Goal: Check status

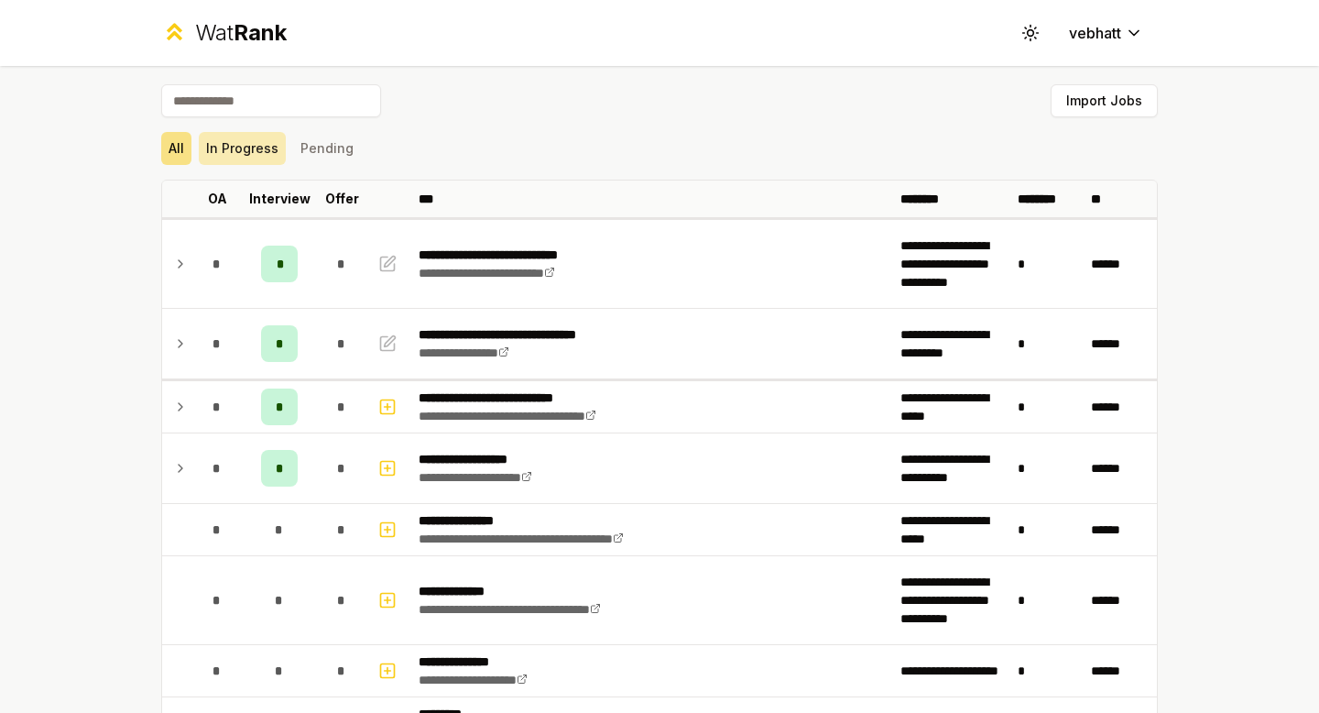
click at [245, 164] on button "In Progress" at bounding box center [242, 148] width 87 height 33
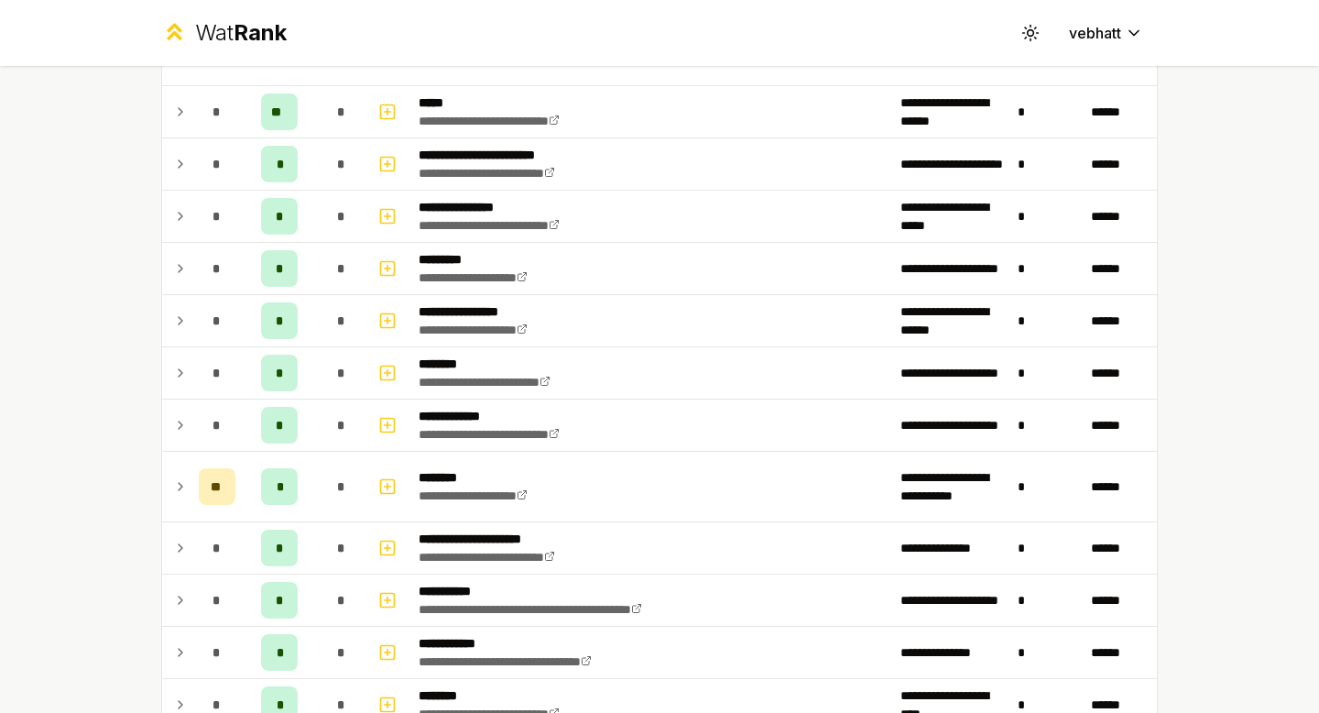
scroll to position [996, 0]
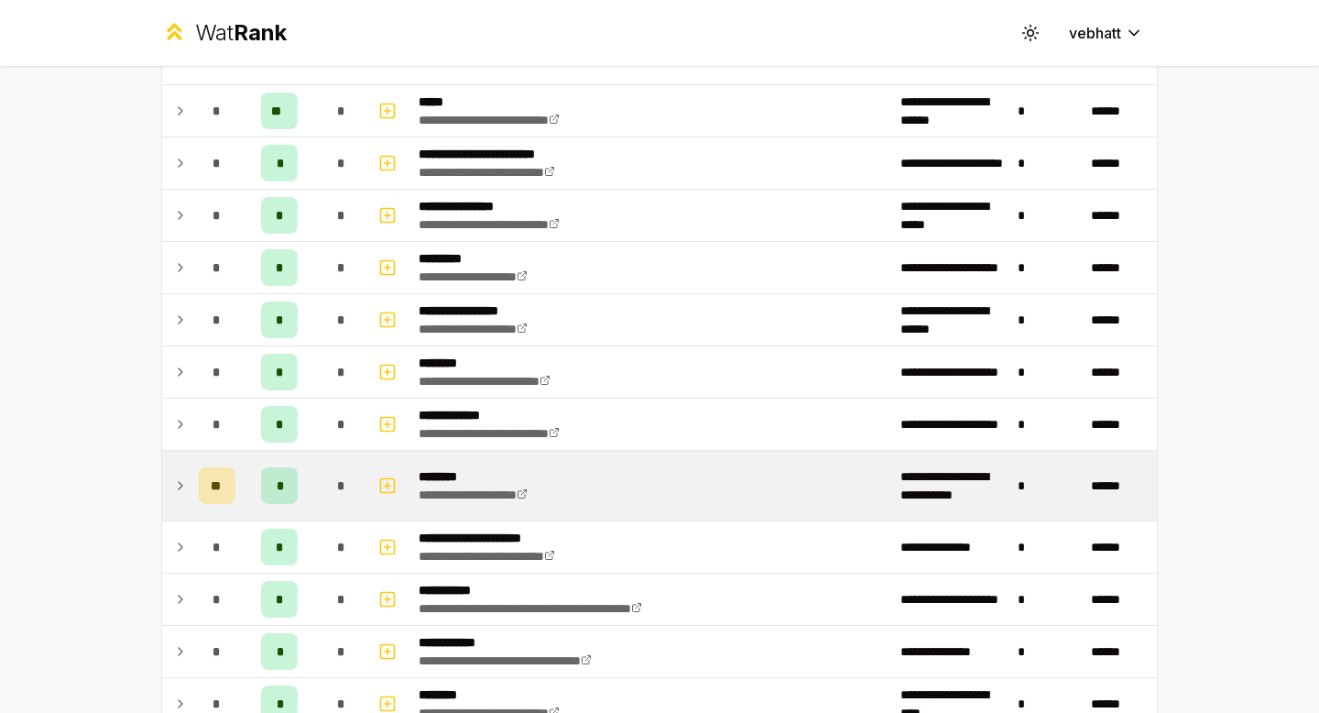
click at [174, 481] on icon at bounding box center [180, 485] width 15 height 22
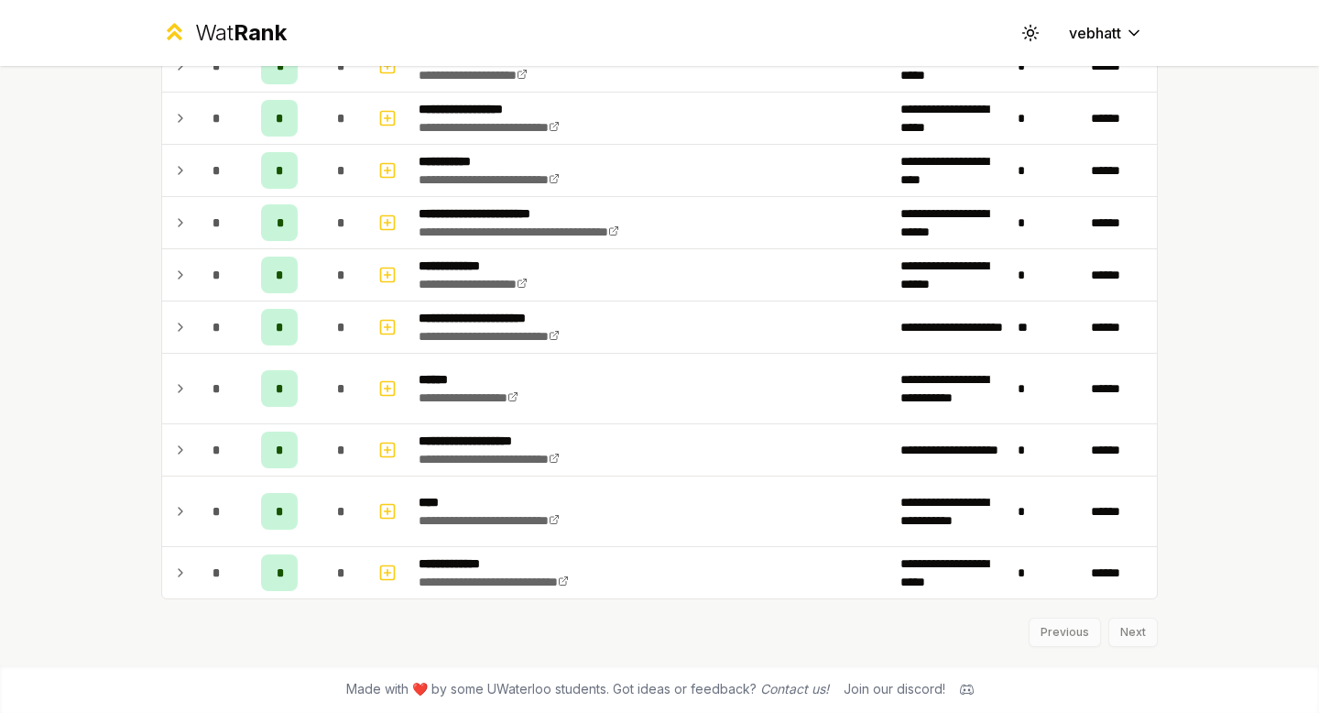
scroll to position [2249, 0]
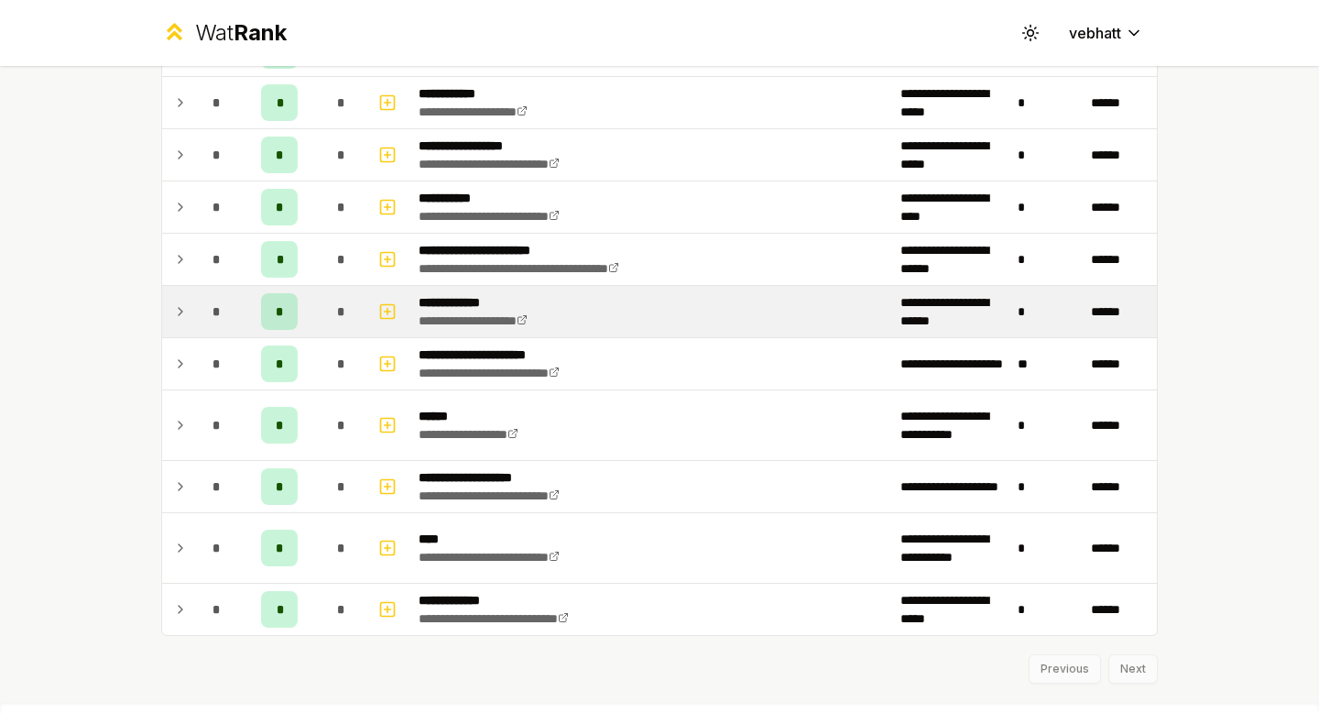
click at [174, 305] on icon at bounding box center [180, 311] width 15 height 22
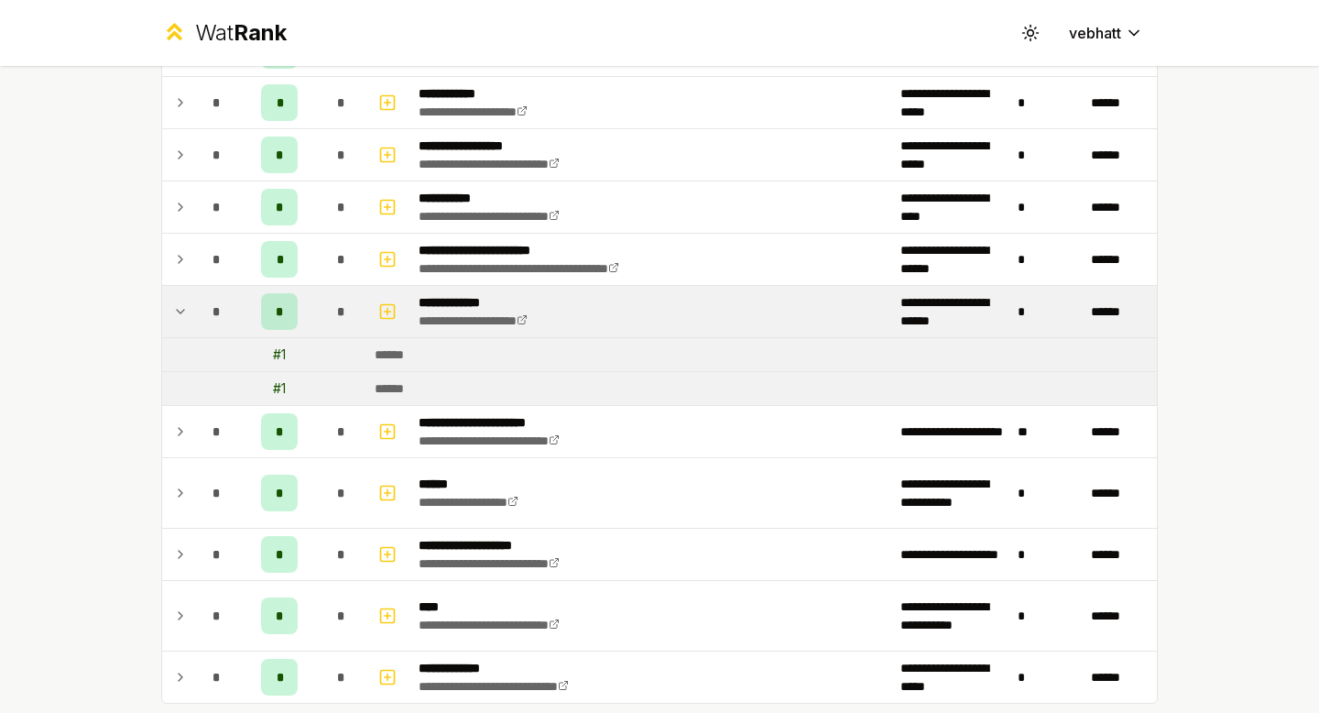
click at [176, 305] on icon at bounding box center [180, 311] width 15 height 22
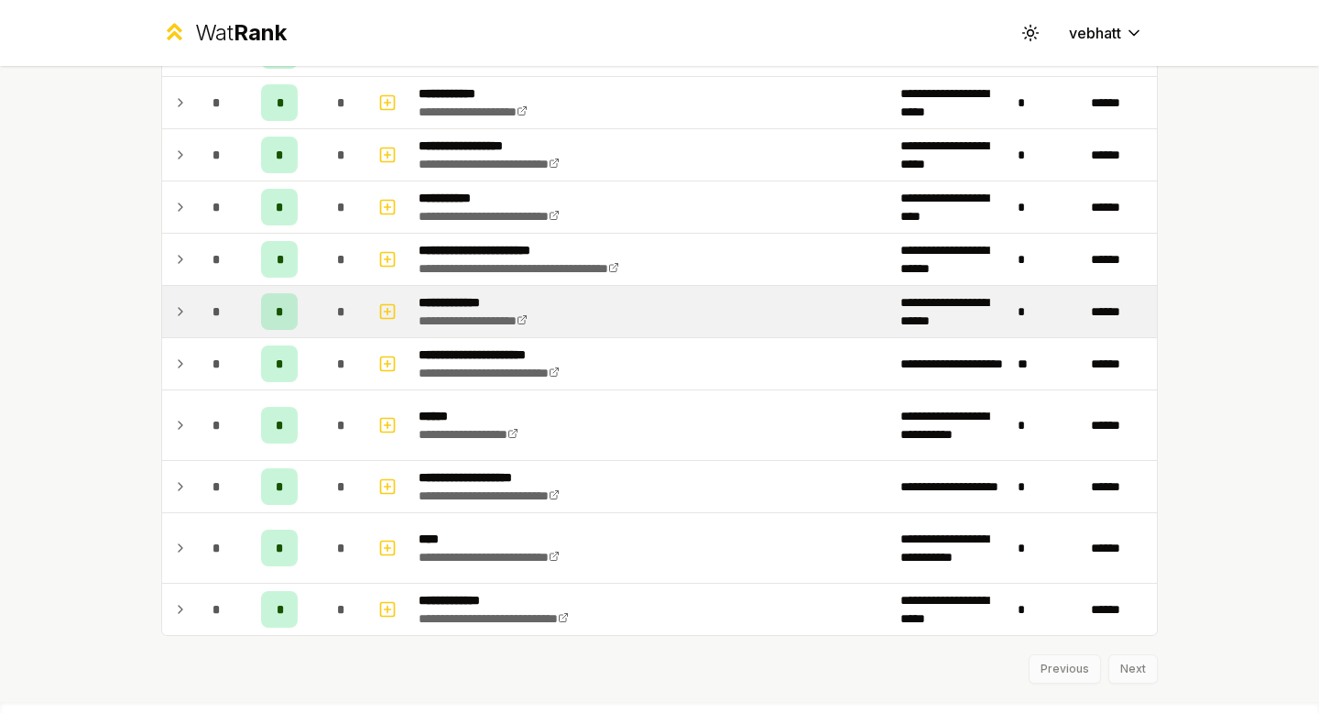
click at [176, 305] on icon at bounding box center [180, 311] width 15 height 22
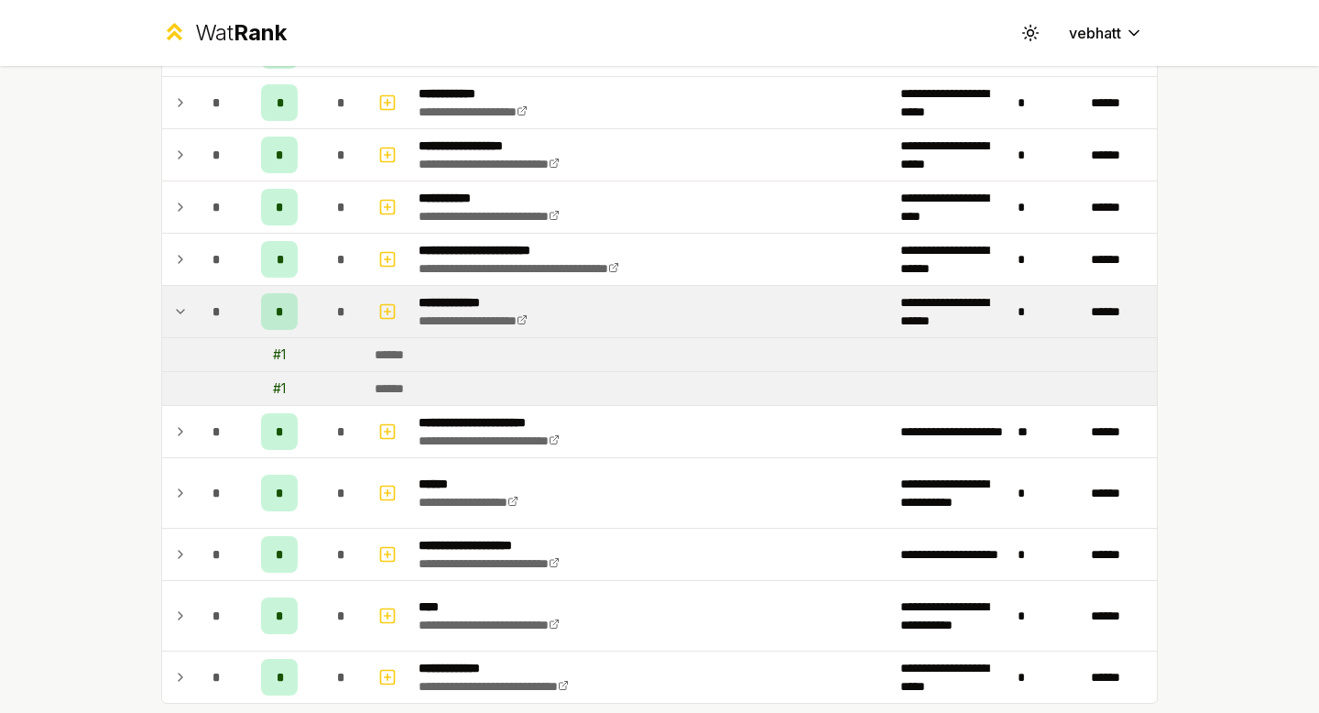
click at [176, 305] on icon at bounding box center [180, 311] width 15 height 22
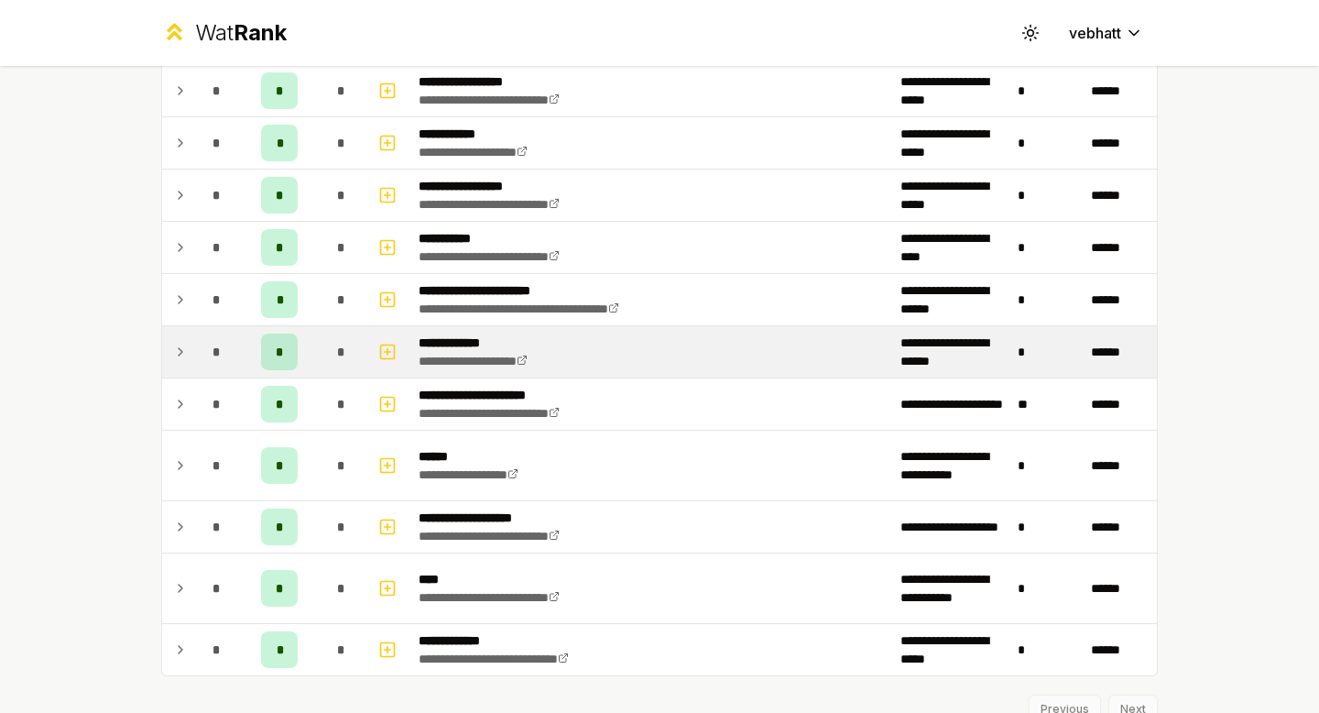
scroll to position [2207, 0]
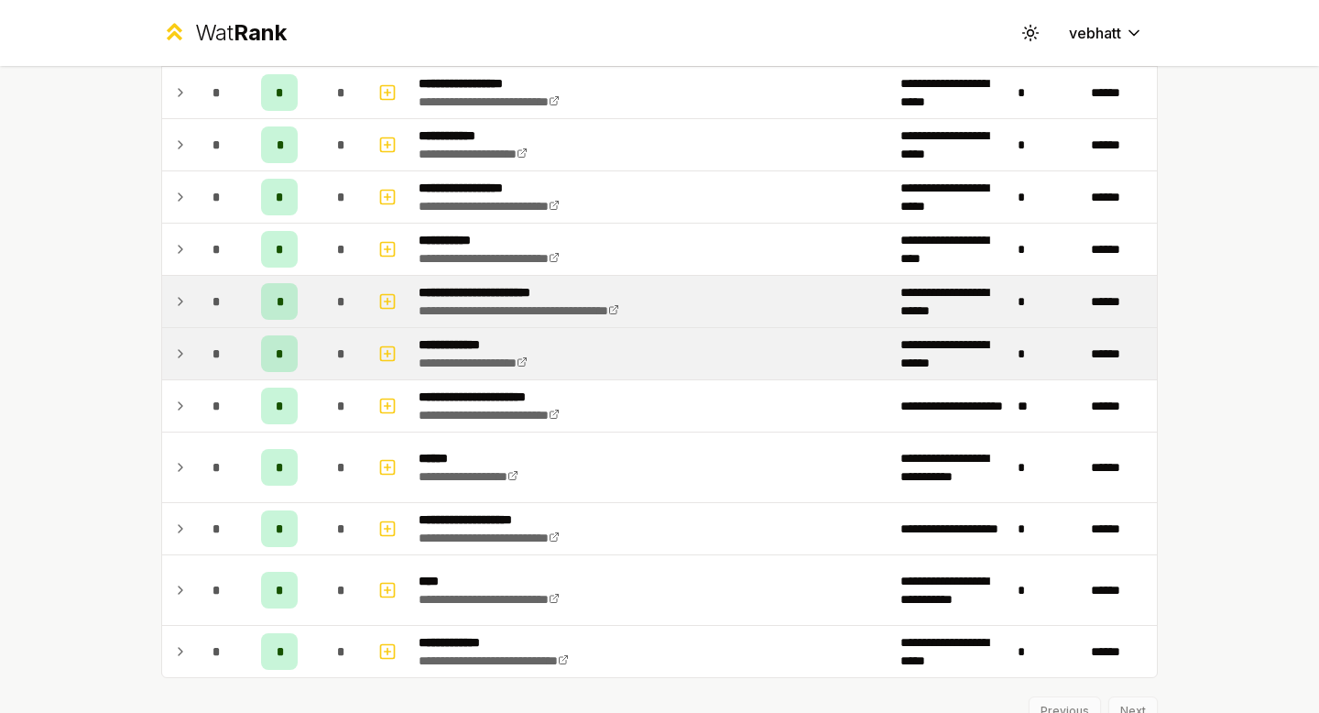
click at [177, 293] on icon at bounding box center [180, 301] width 15 height 22
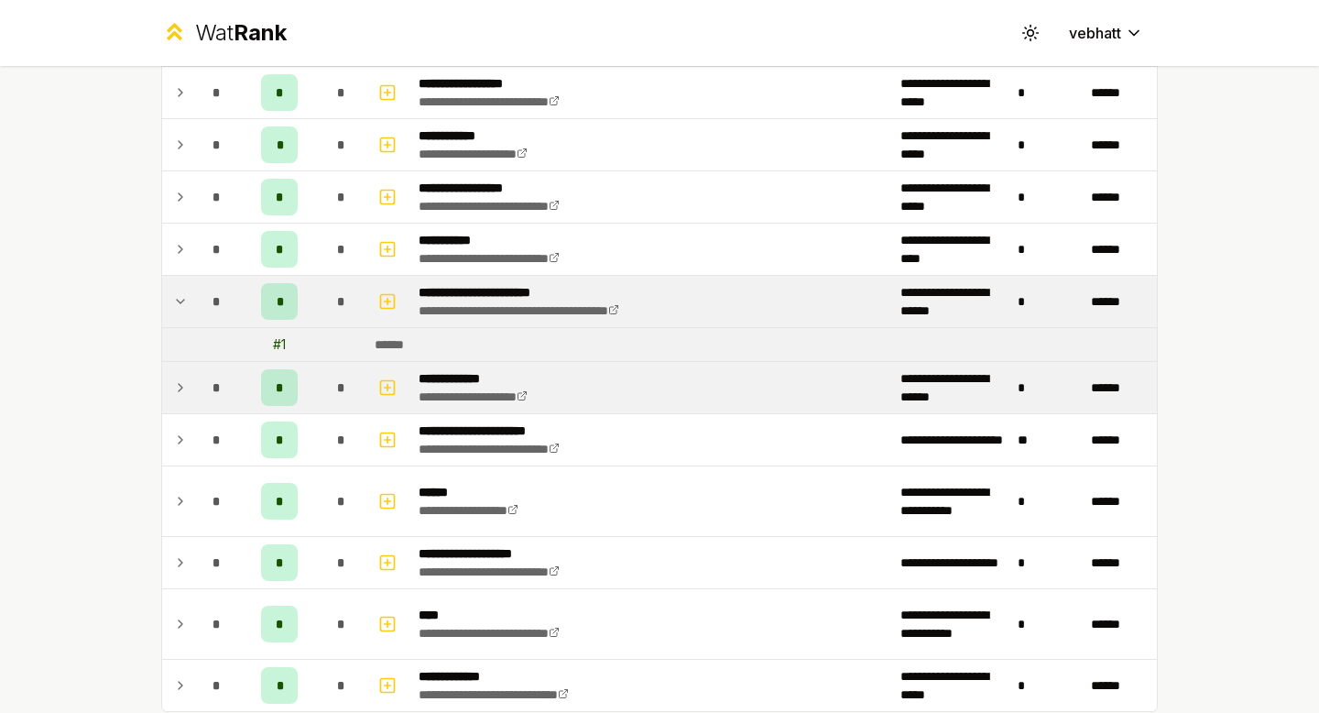
click at [177, 293] on icon at bounding box center [180, 301] width 15 height 22
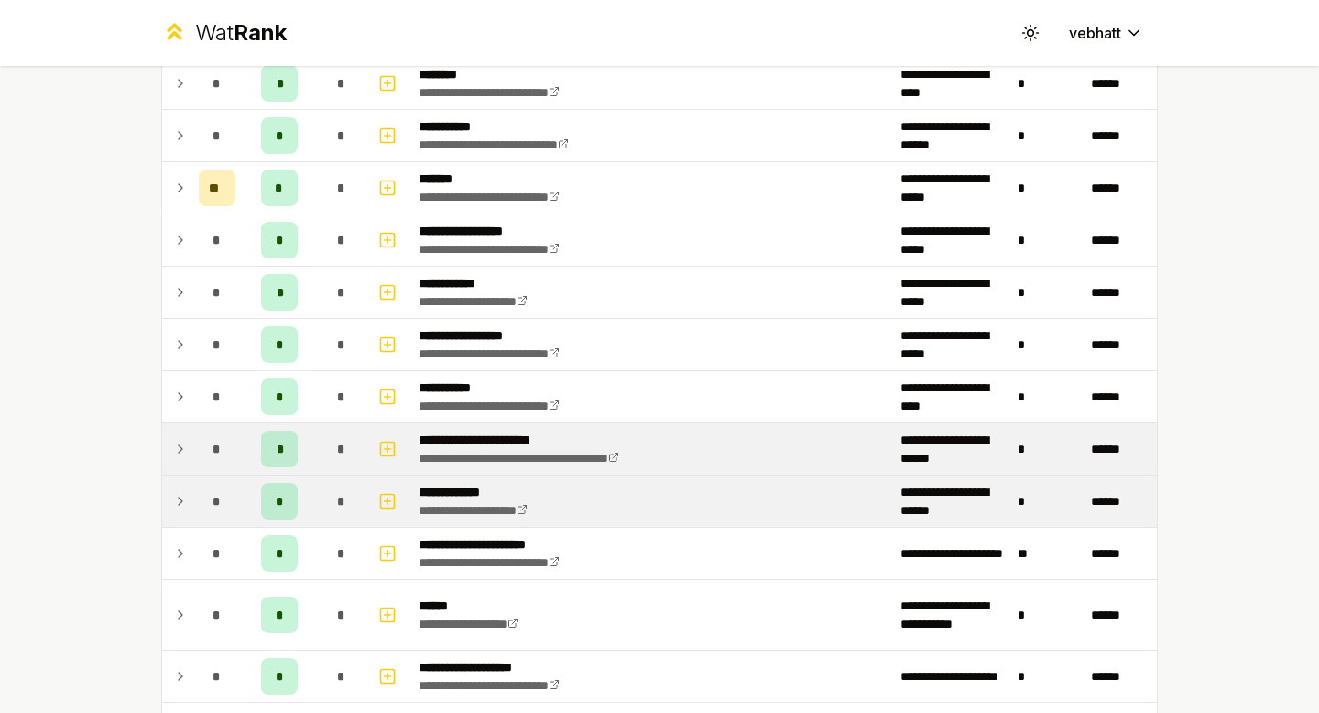
scroll to position [1965, 0]
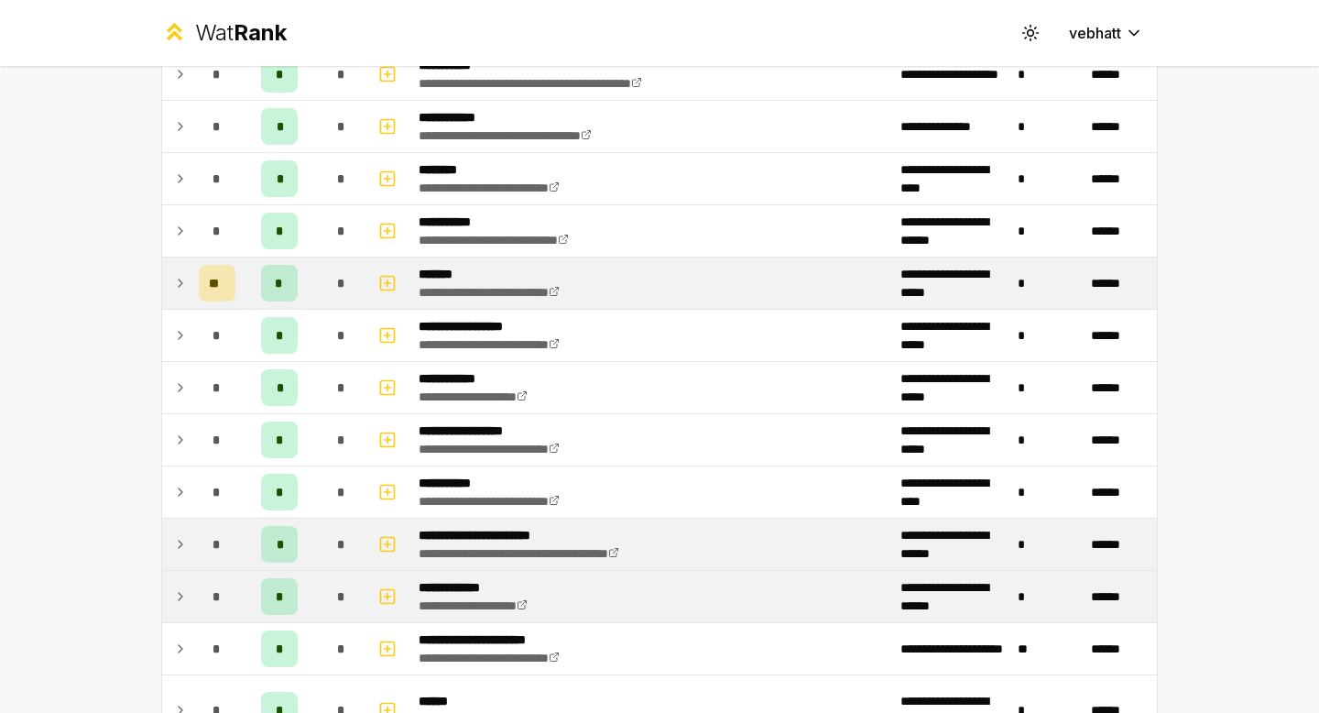
click at [174, 278] on icon at bounding box center [180, 283] width 15 height 22
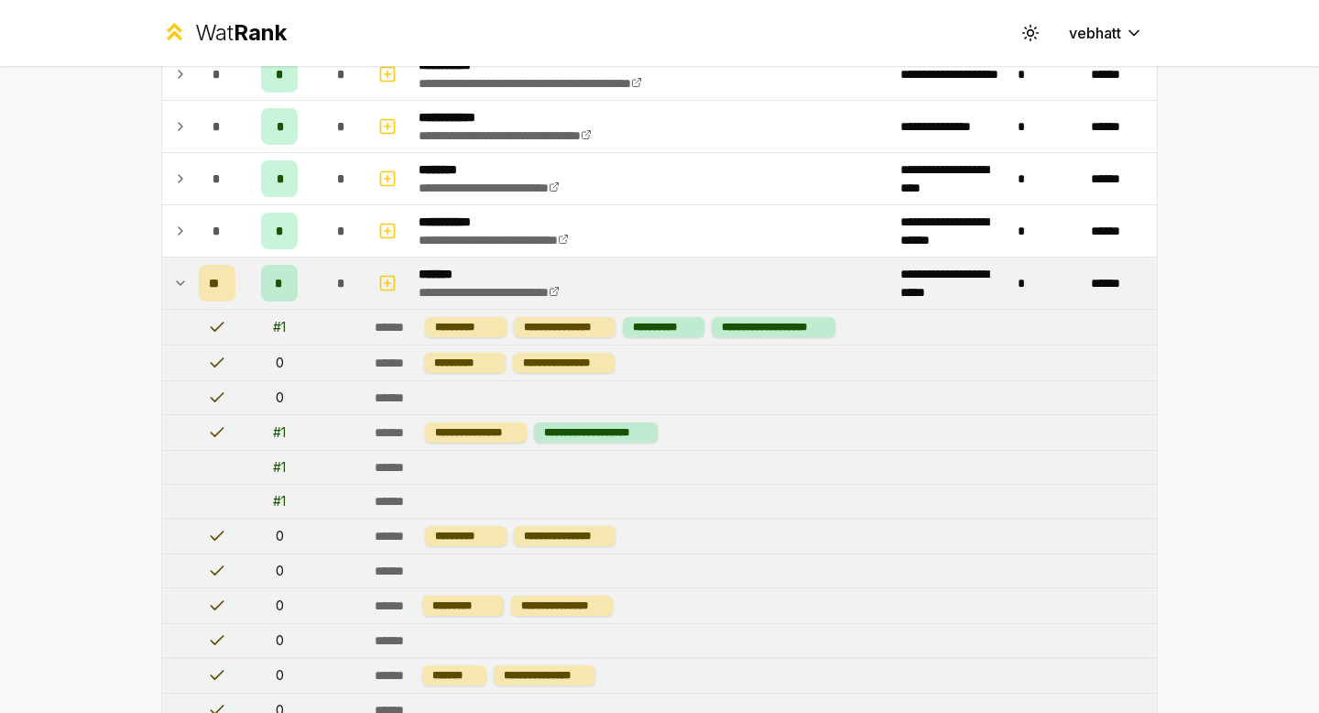
click at [174, 274] on icon at bounding box center [180, 283] width 15 height 22
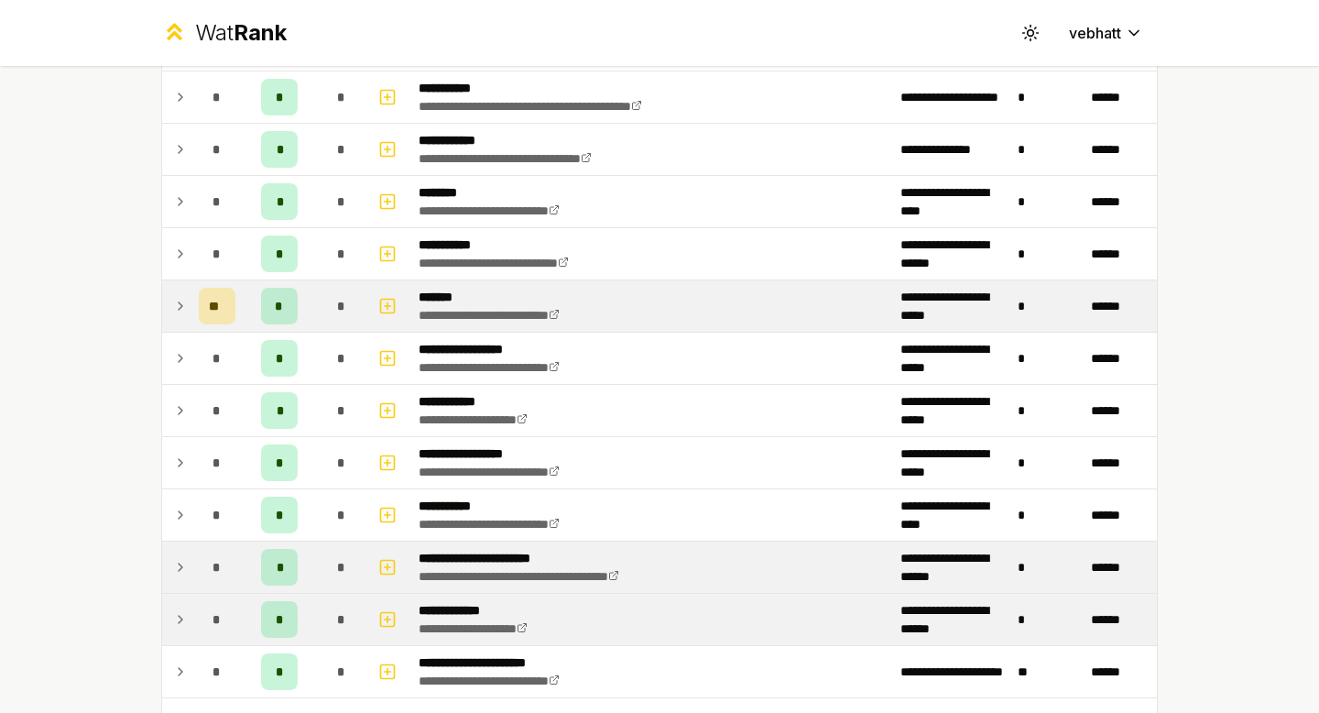
scroll to position [1944, 0]
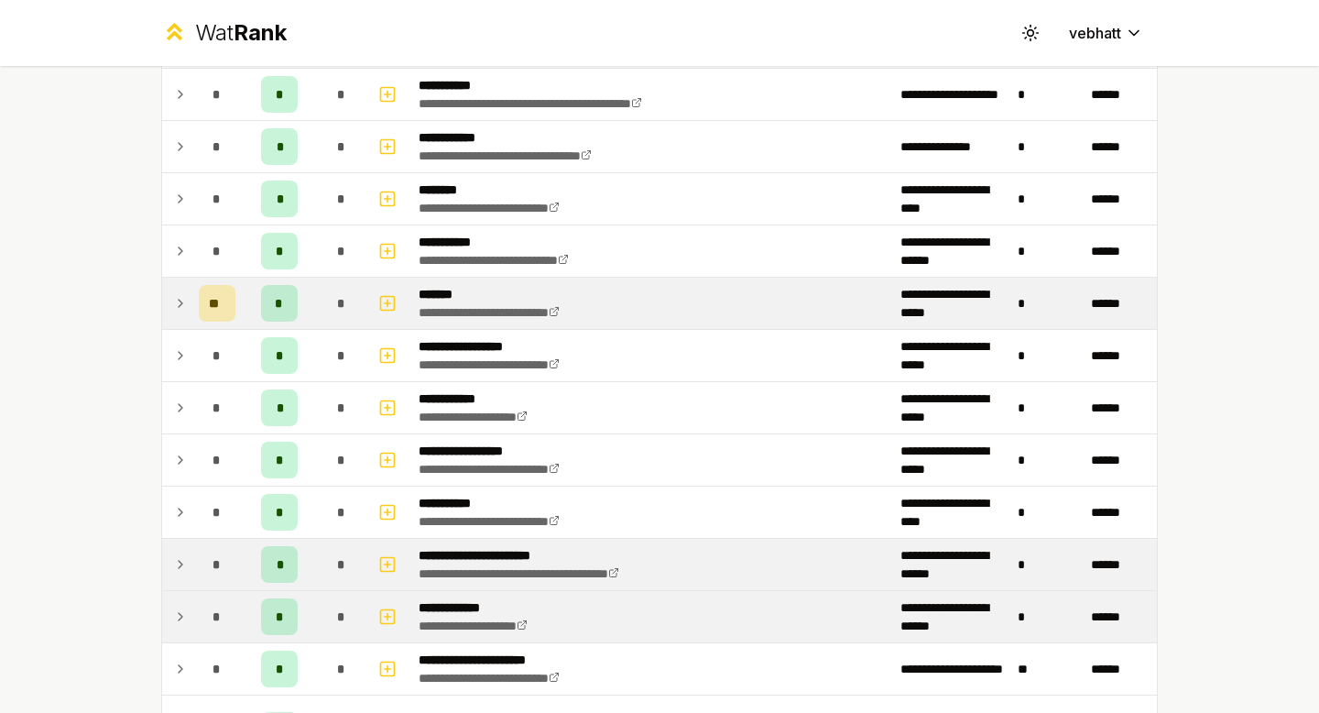
click at [178, 295] on icon at bounding box center [180, 303] width 15 height 22
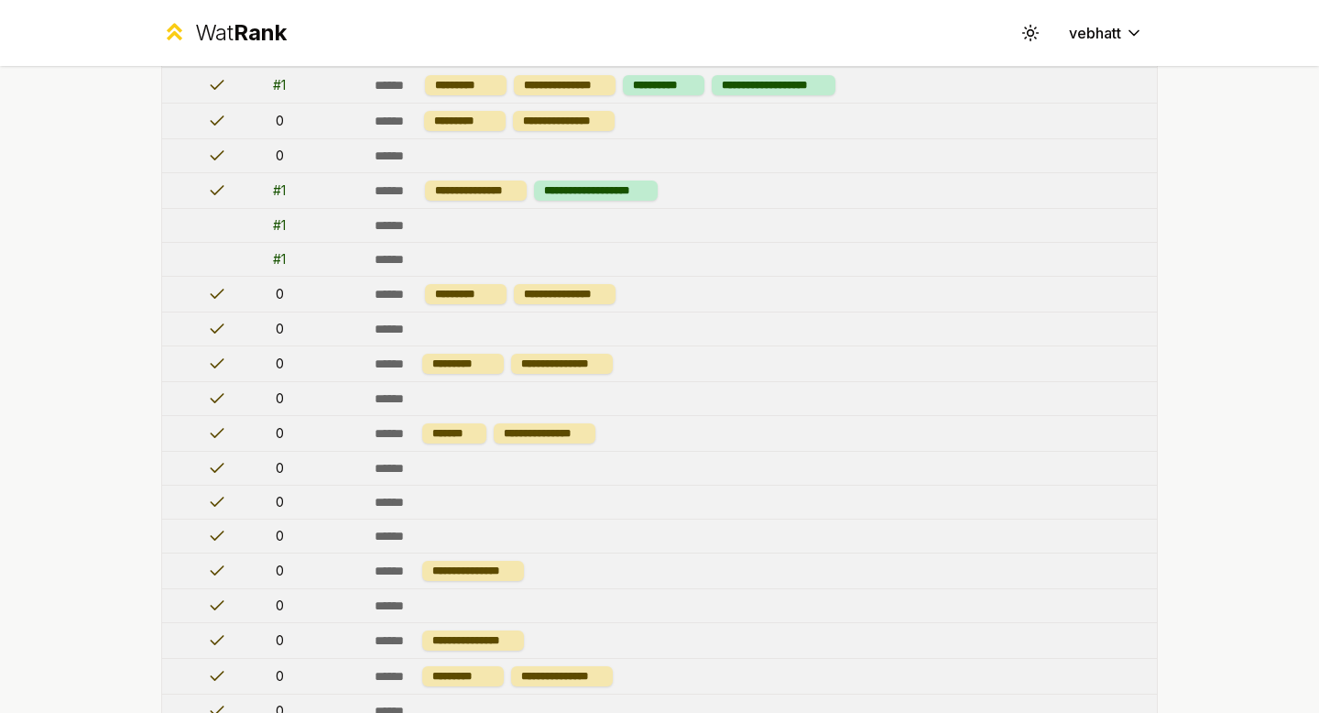
scroll to position [2005, 0]
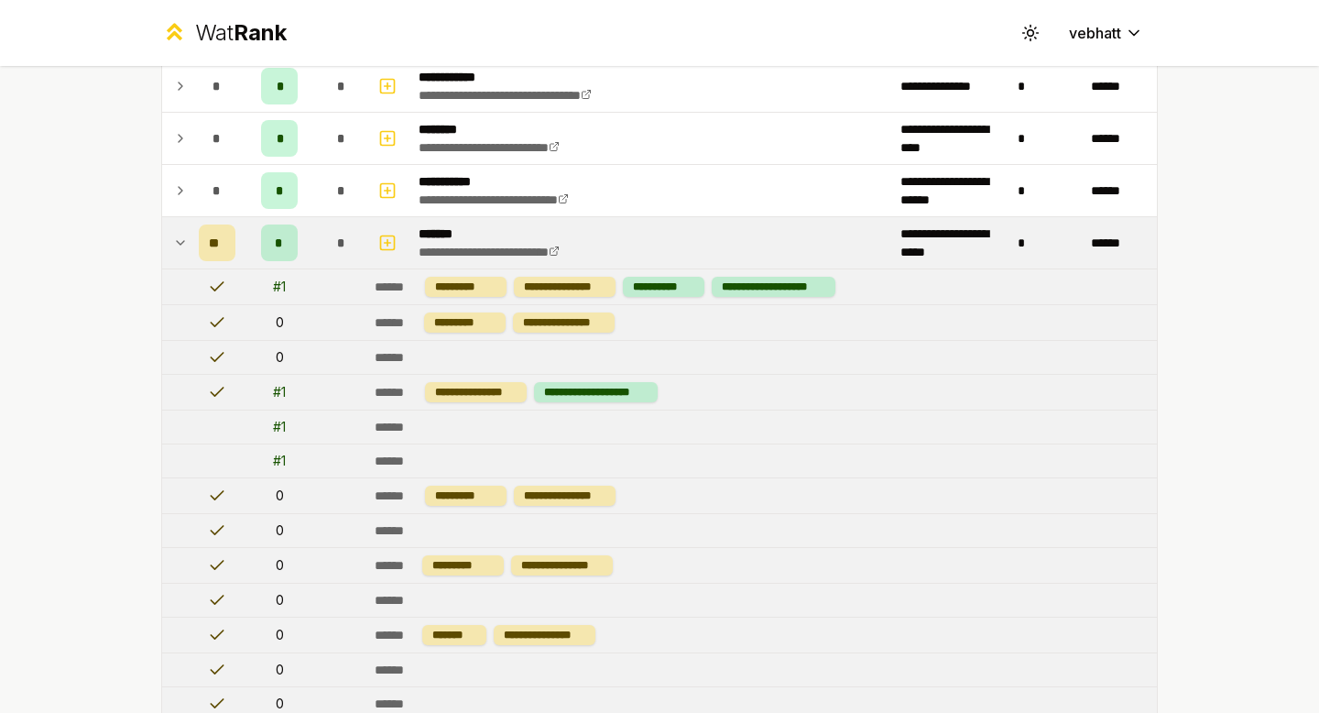
click at [177, 231] on td at bounding box center [176, 242] width 29 height 51
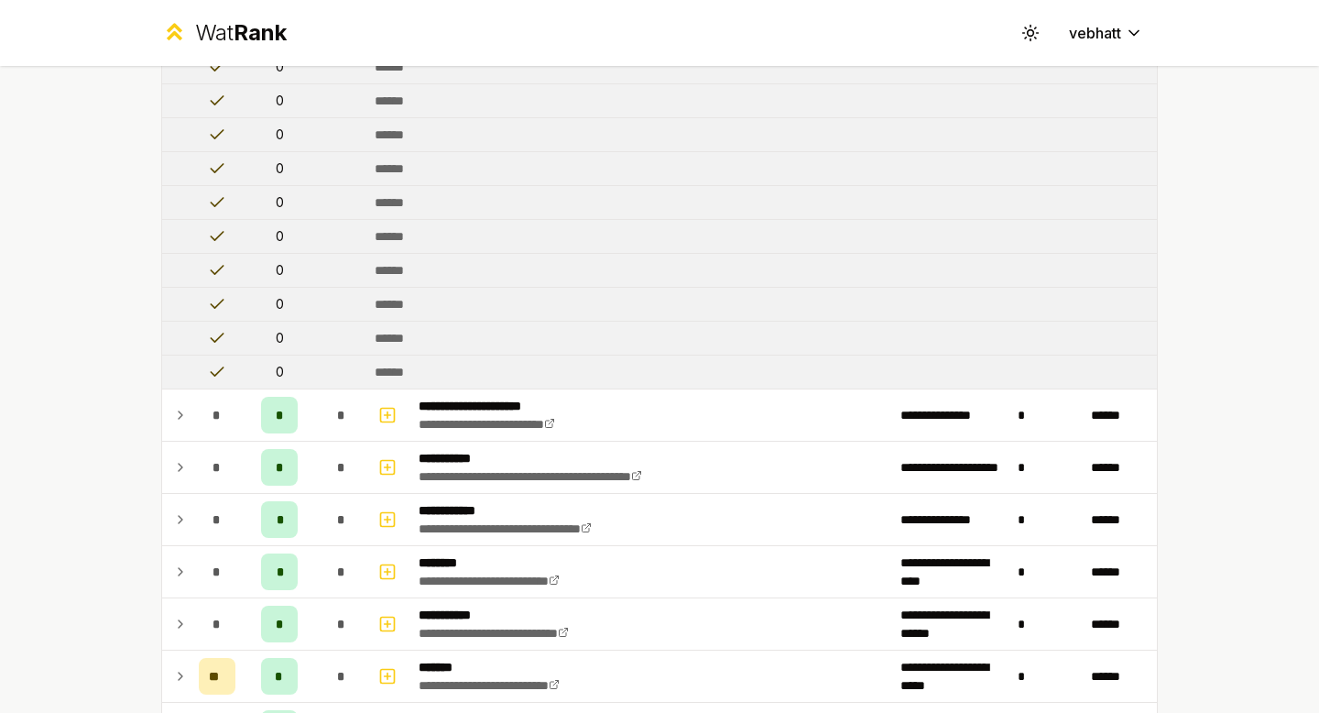
scroll to position [1239, 0]
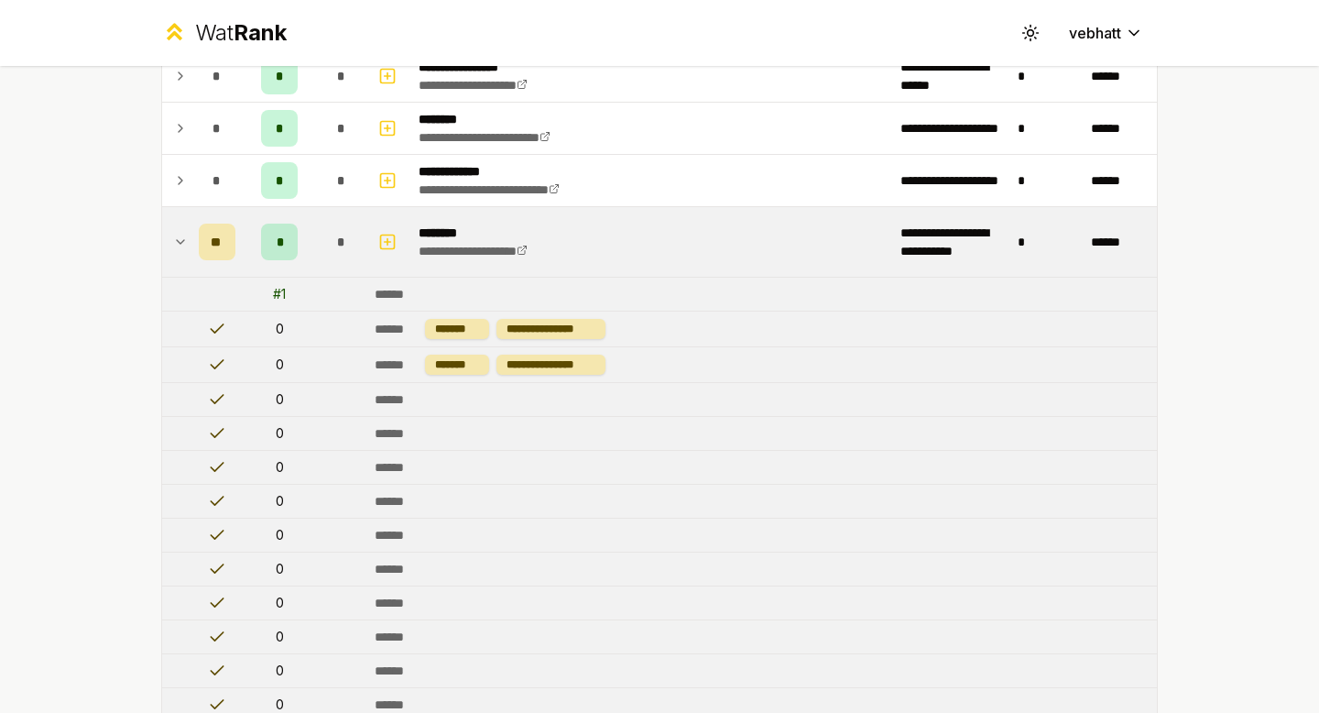
click at [186, 235] on icon at bounding box center [180, 242] width 15 height 22
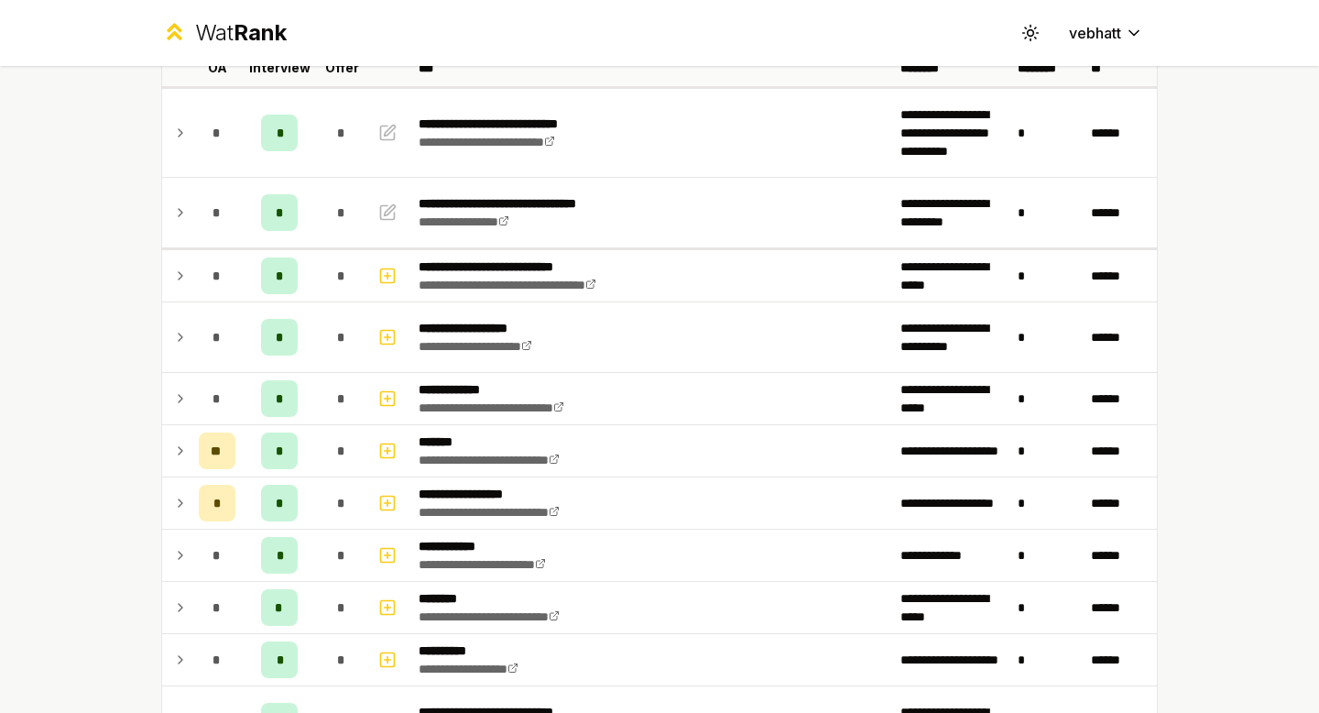
scroll to position [125, 0]
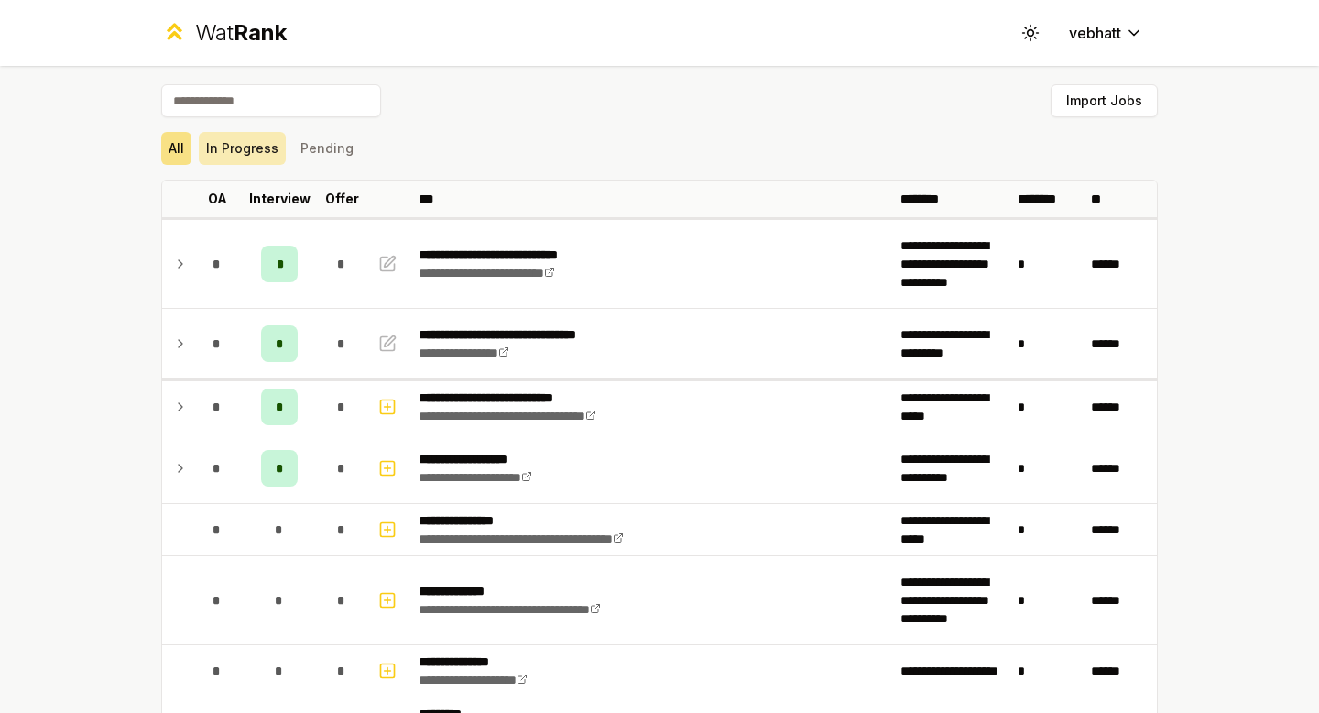
click at [252, 156] on button "In Progress" at bounding box center [242, 148] width 87 height 33
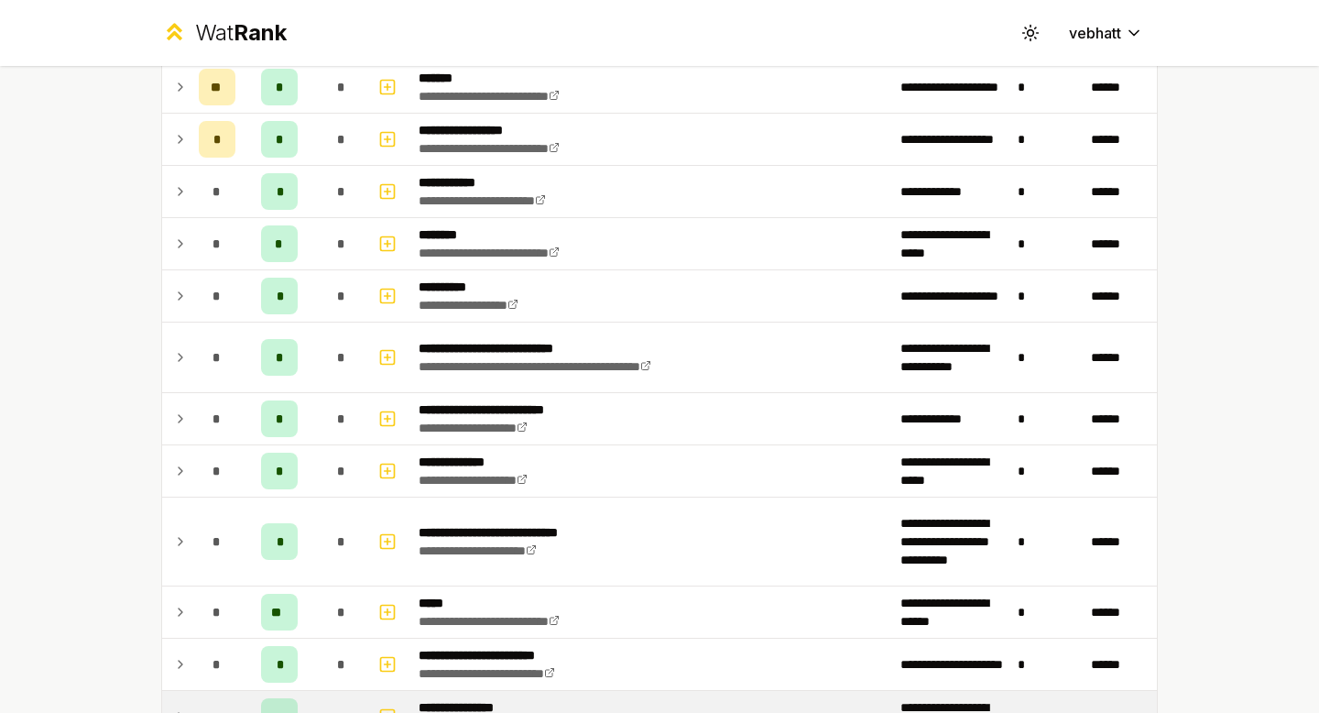
scroll to position [492, 0]
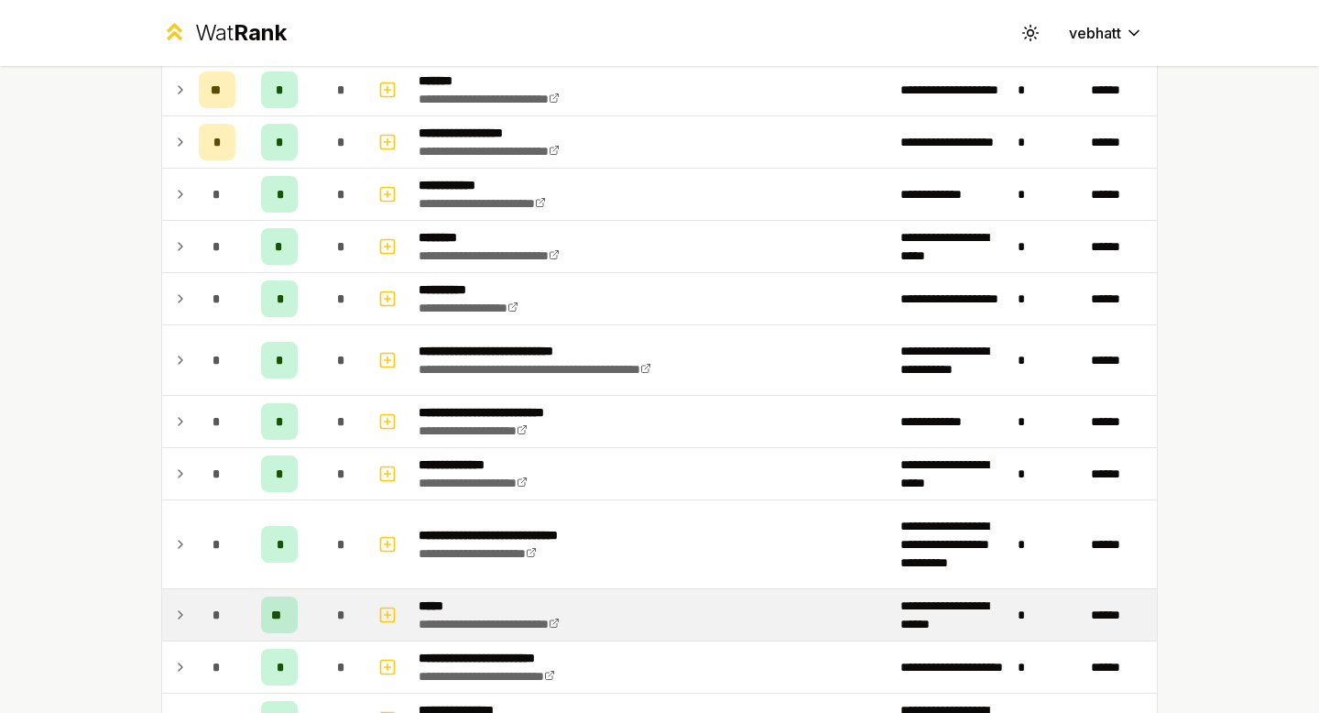
click at [178, 604] on icon at bounding box center [180, 615] width 15 height 22
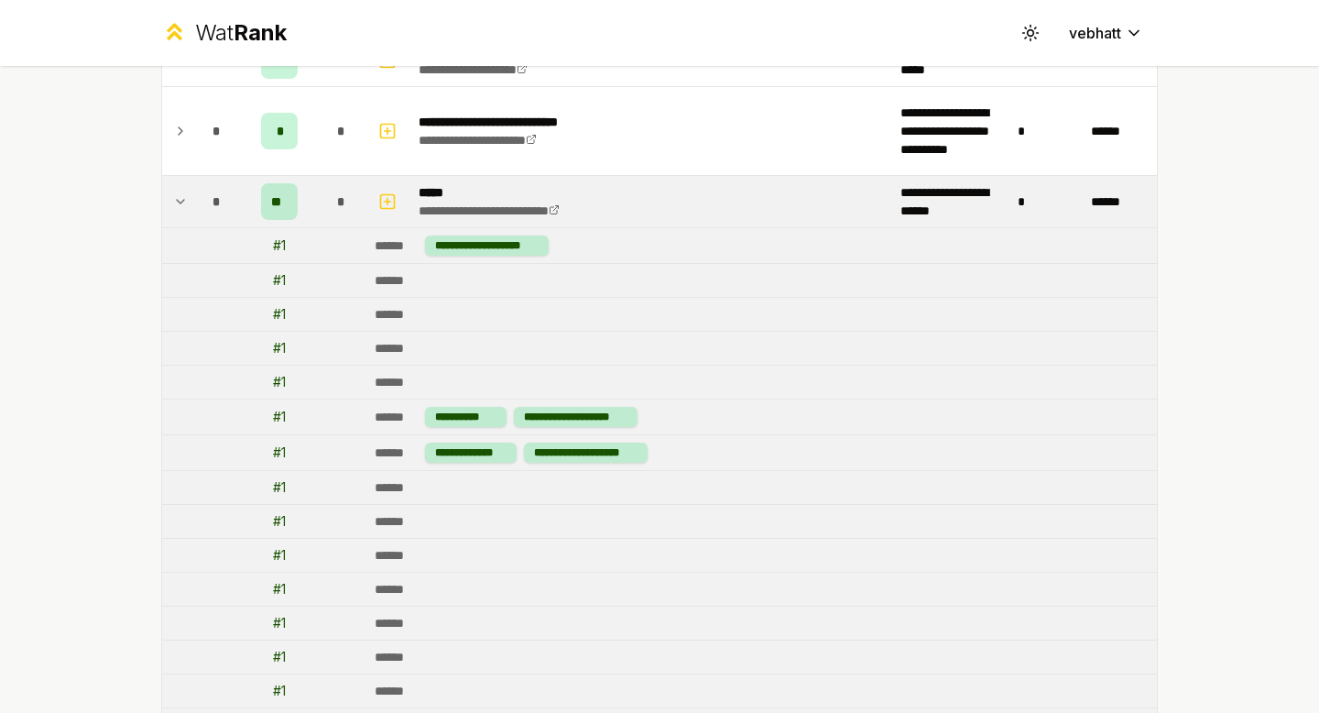
scroll to position [871, 0]
